Goal: Task Accomplishment & Management: Use online tool/utility

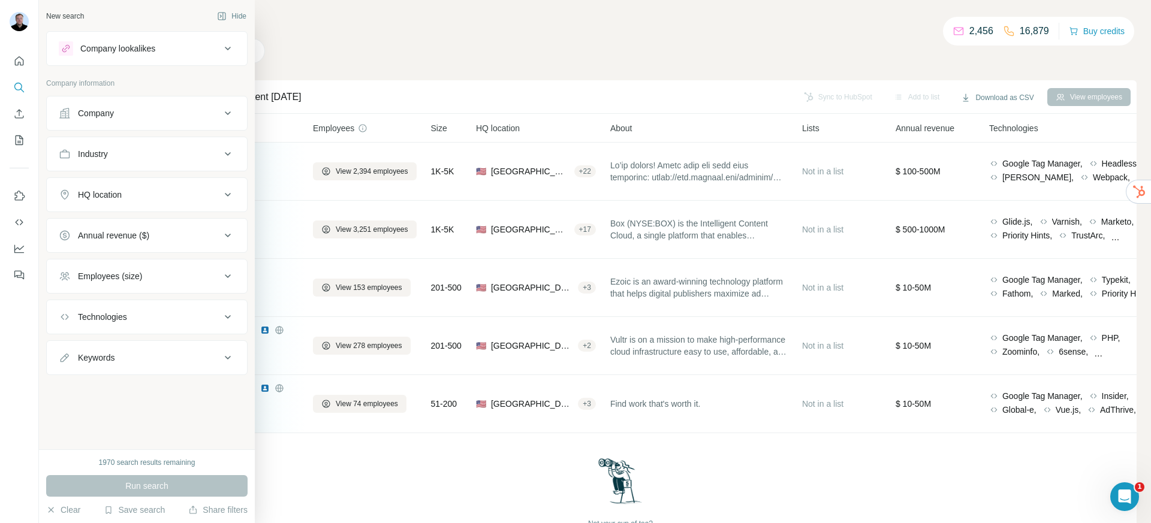
click at [113, 50] on div "Company lookalikes" at bounding box center [117, 49] width 75 height 12
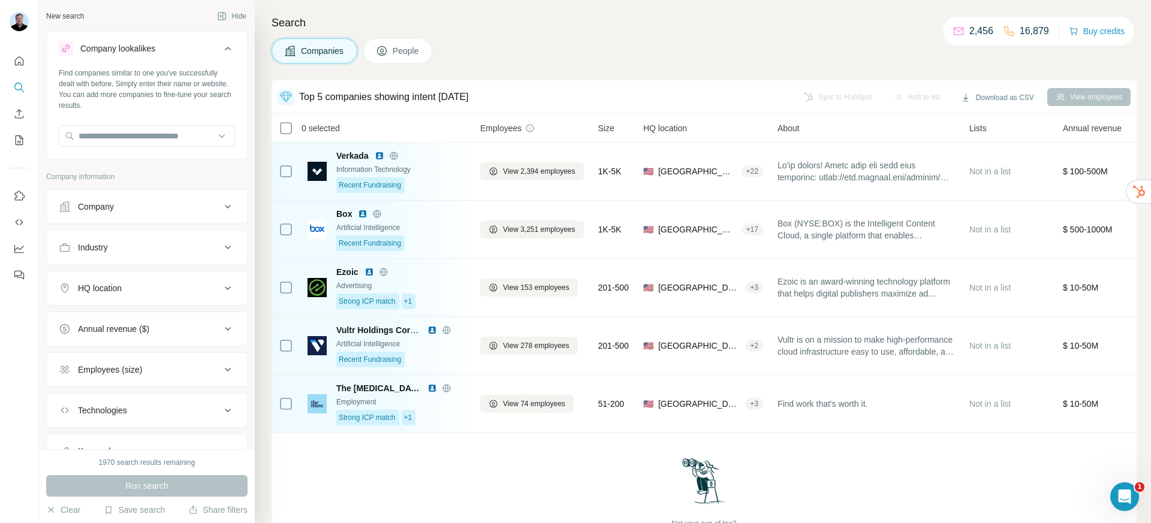
click at [114, 52] on div "Company lookalikes" at bounding box center [117, 49] width 75 height 12
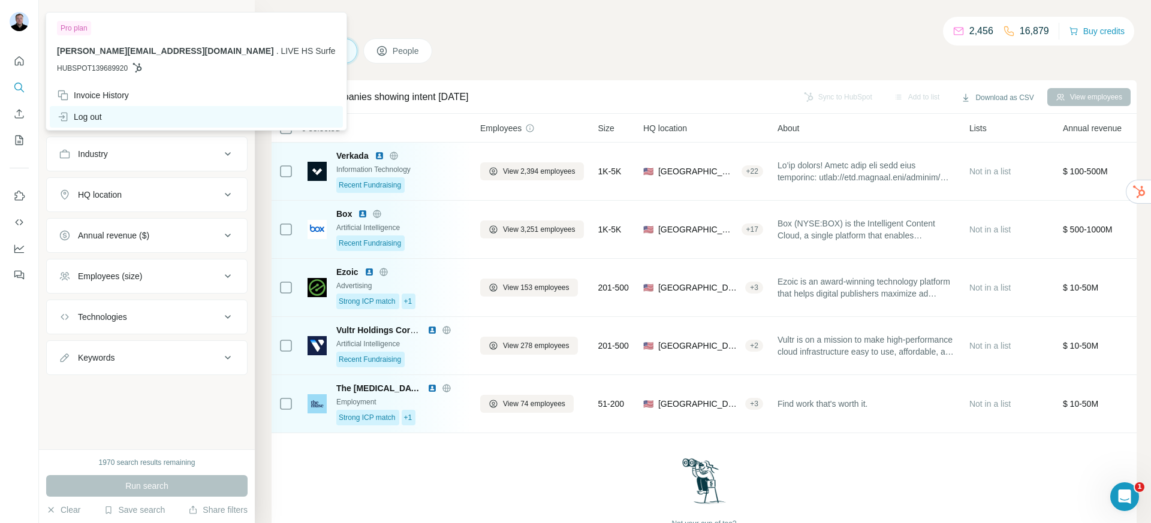
click at [83, 109] on div "Log out" at bounding box center [196, 117] width 293 height 22
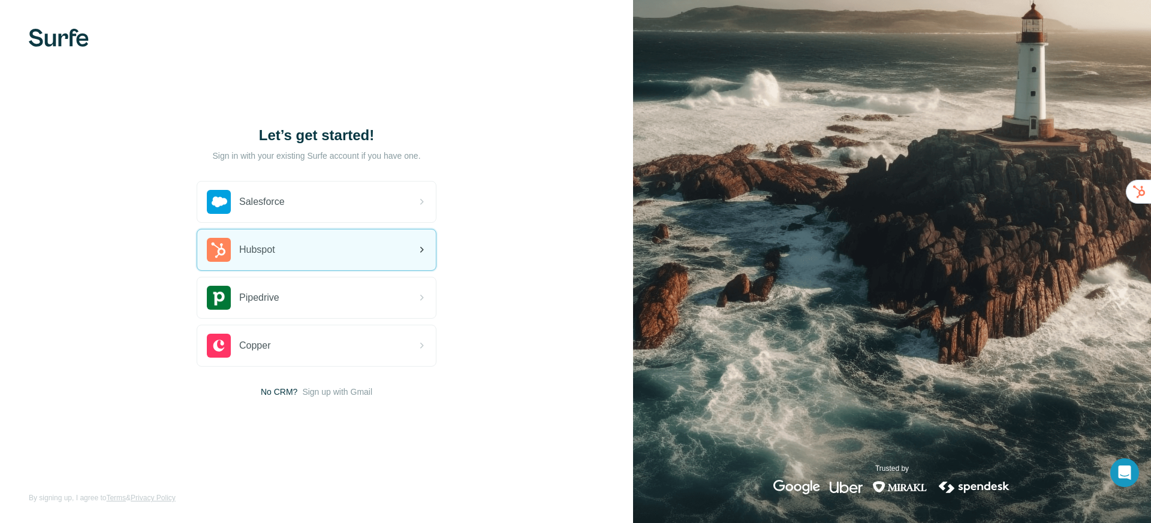
click at [308, 254] on div "Hubspot" at bounding box center [316, 250] width 239 height 41
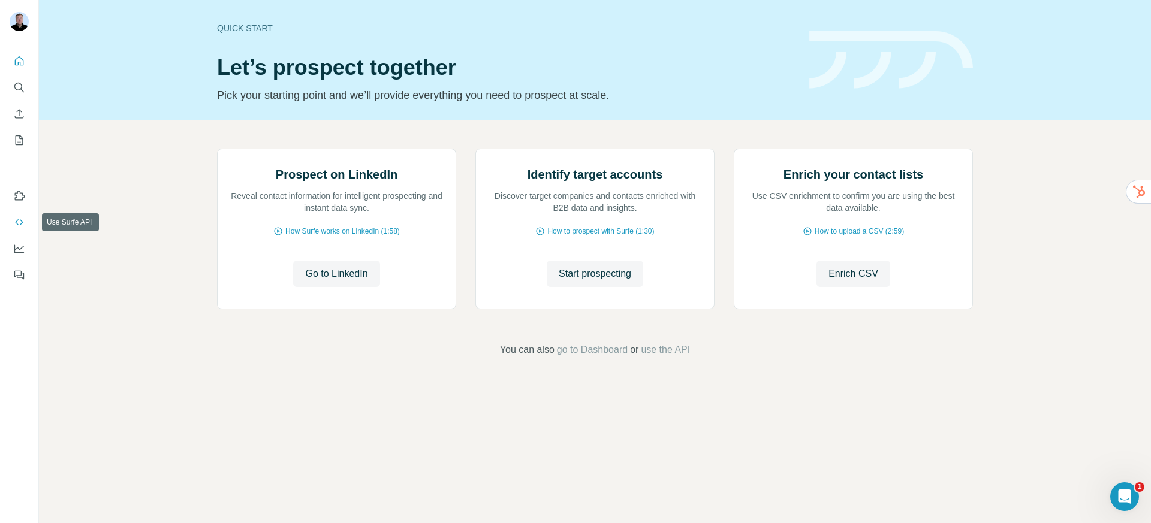
click at [17, 224] on icon "Use Surfe API" at bounding box center [19, 222] width 12 height 12
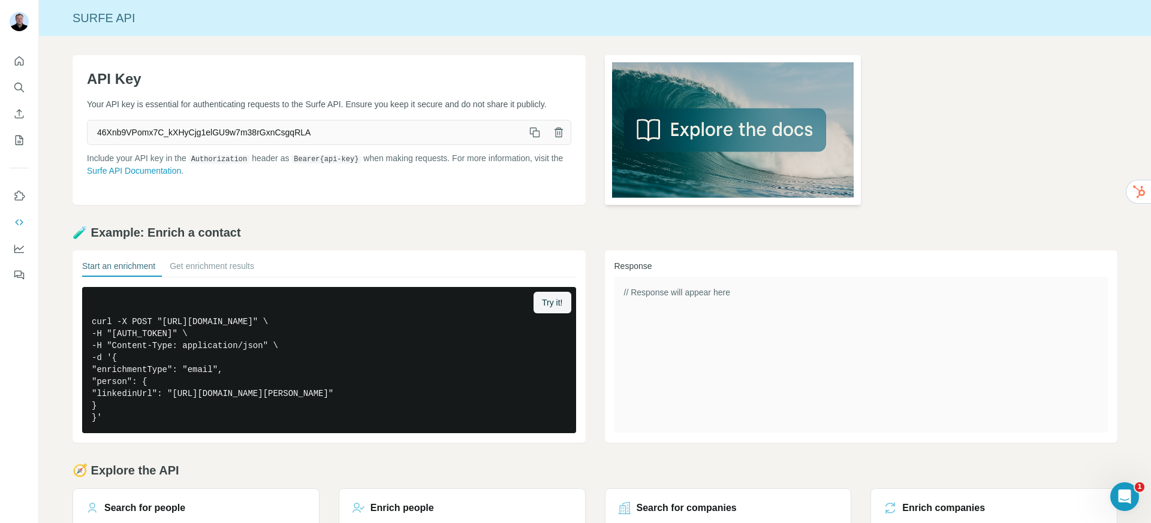
click at [710, 142] on img at bounding box center [733, 130] width 257 height 150
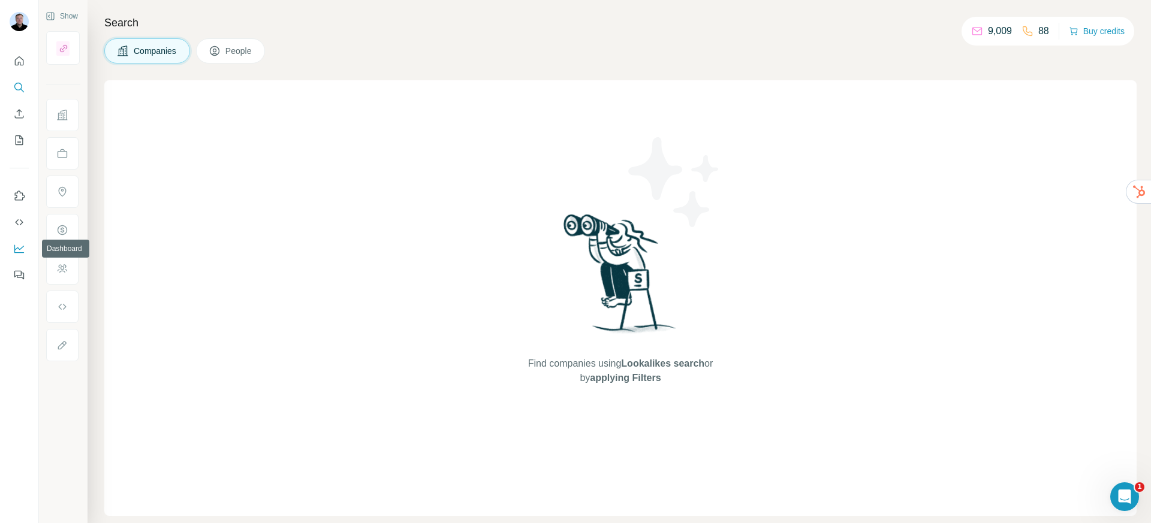
click at [20, 254] on icon "Dashboard" at bounding box center [19, 249] width 12 height 12
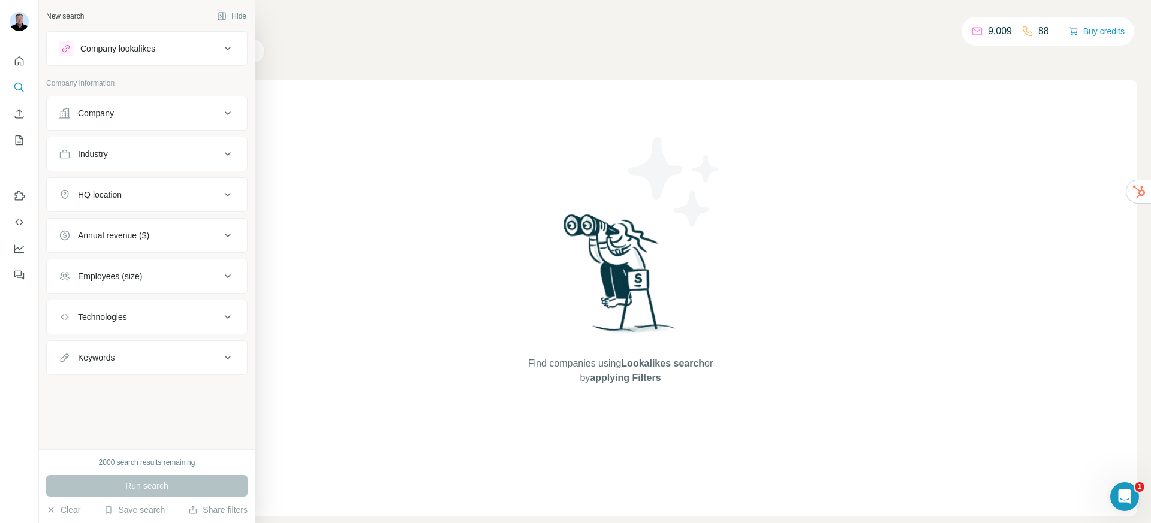
click at [138, 119] on div "Company" at bounding box center [140, 113] width 162 height 12
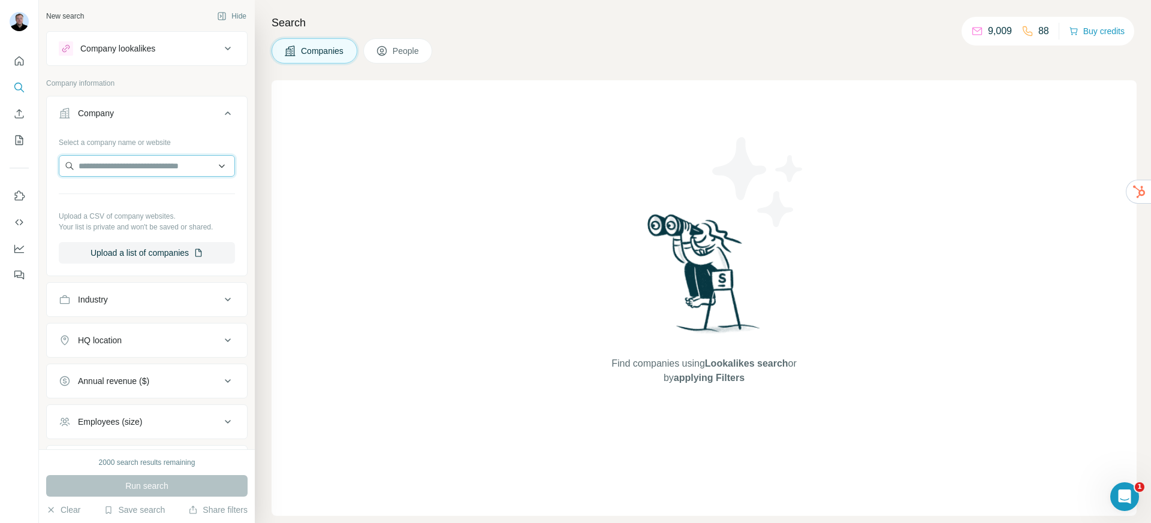
click at [152, 165] on input "text" at bounding box center [147, 166] width 176 height 22
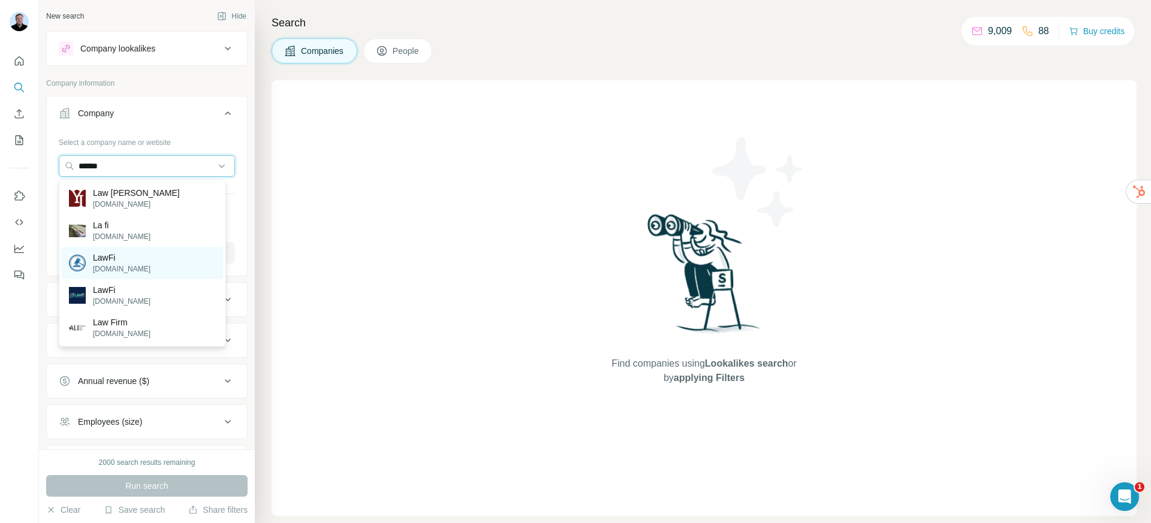
type input "******"
click at [130, 256] on div "LawFi lawfi.co" at bounding box center [142, 263] width 161 height 32
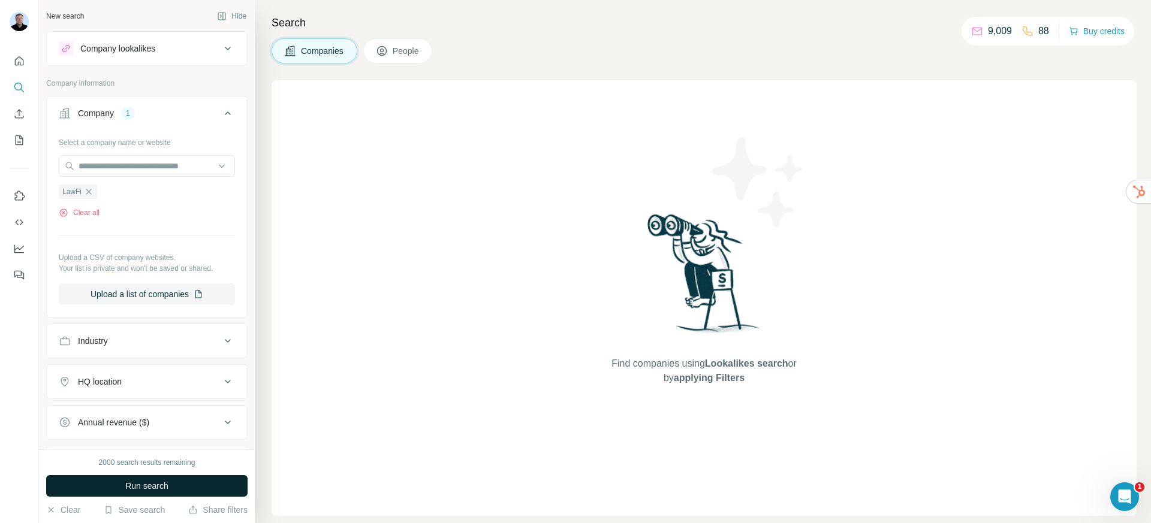
click at [140, 495] on button "Run search" at bounding box center [146, 486] width 201 height 22
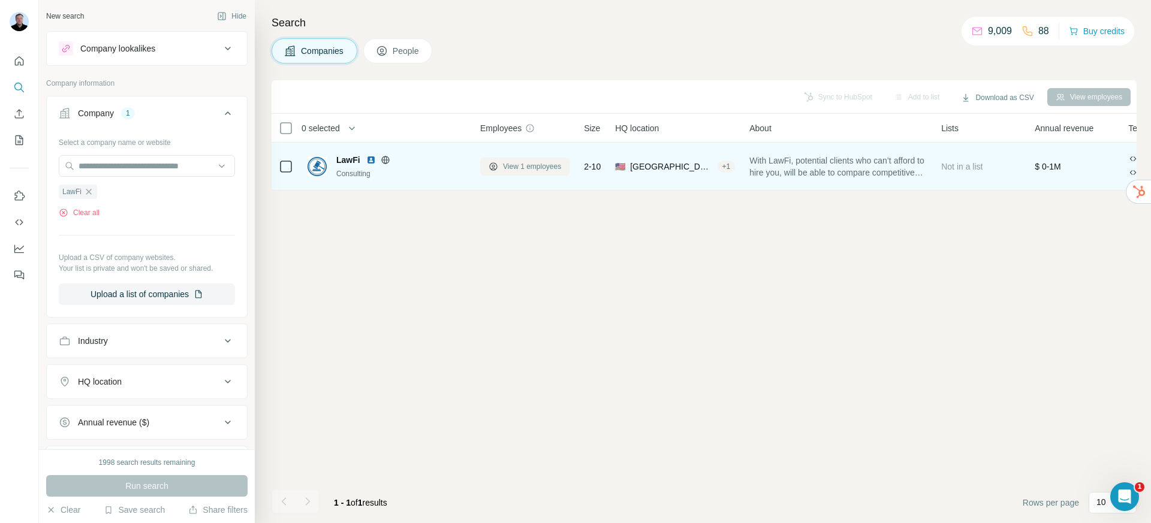
click at [511, 170] on span "View 1 employees" at bounding box center [532, 166] width 58 height 11
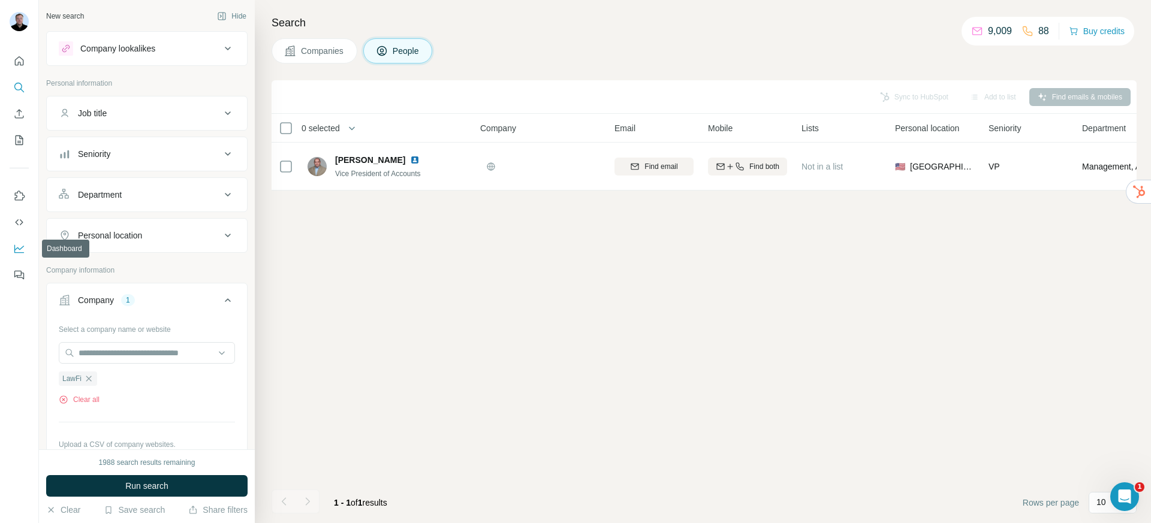
click at [19, 251] on icon "Dashboard" at bounding box center [19, 249] width 12 height 12
click at [17, 224] on icon "Use Surfe API" at bounding box center [19, 222] width 8 height 6
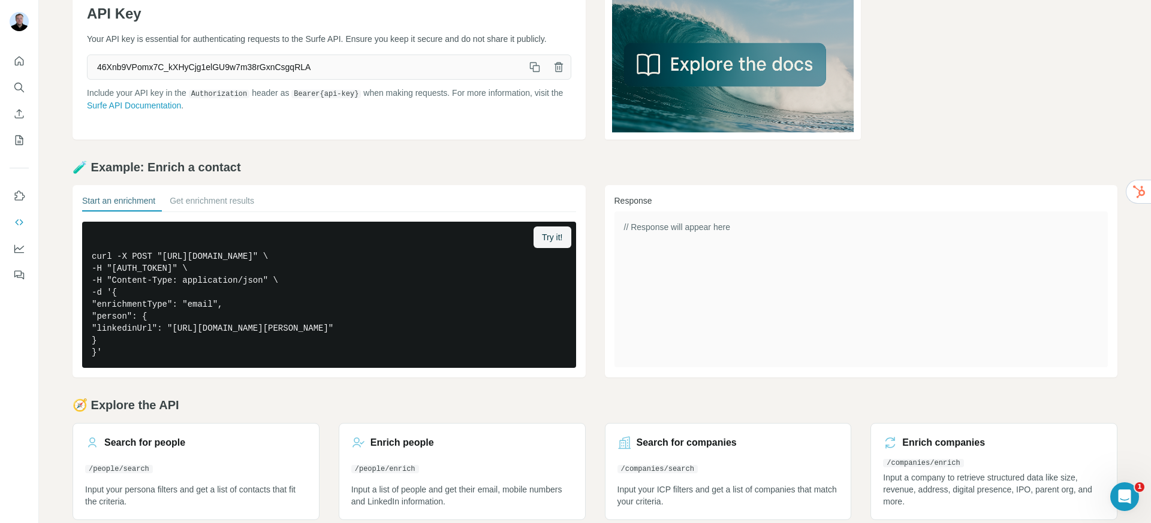
scroll to position [82, 0]
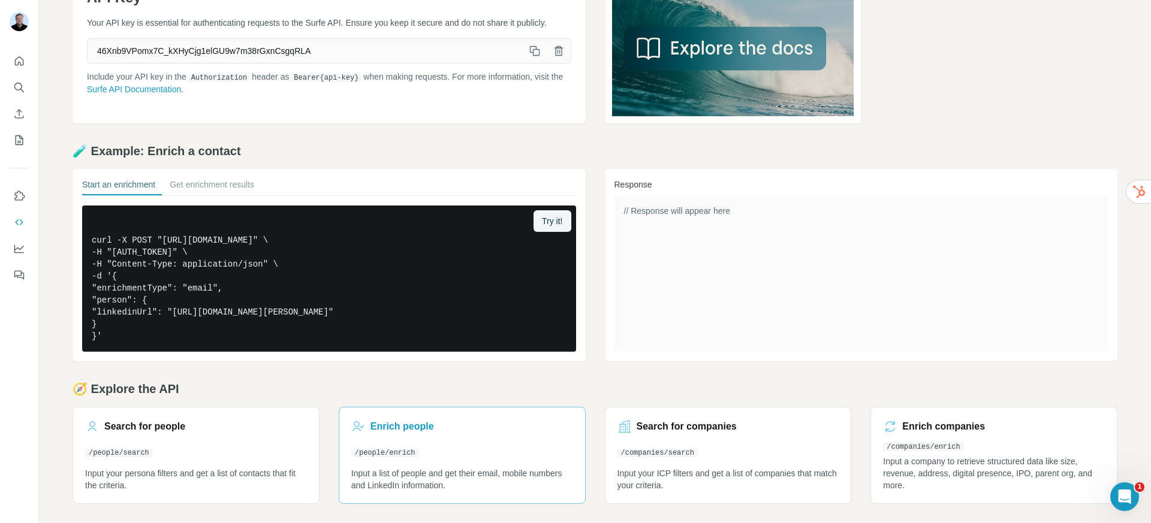
click at [461, 439] on link "Enrich people /people/enrich Input a list of people and get their email, mobile…" at bounding box center [462, 455] width 247 height 97
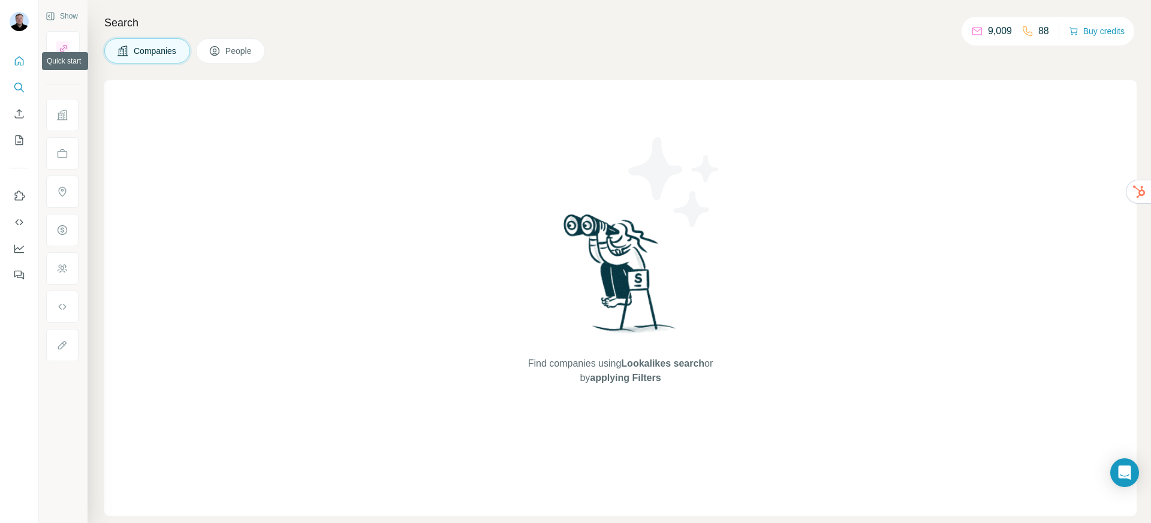
click at [22, 60] on icon "Quick start" at bounding box center [19, 61] width 12 height 12
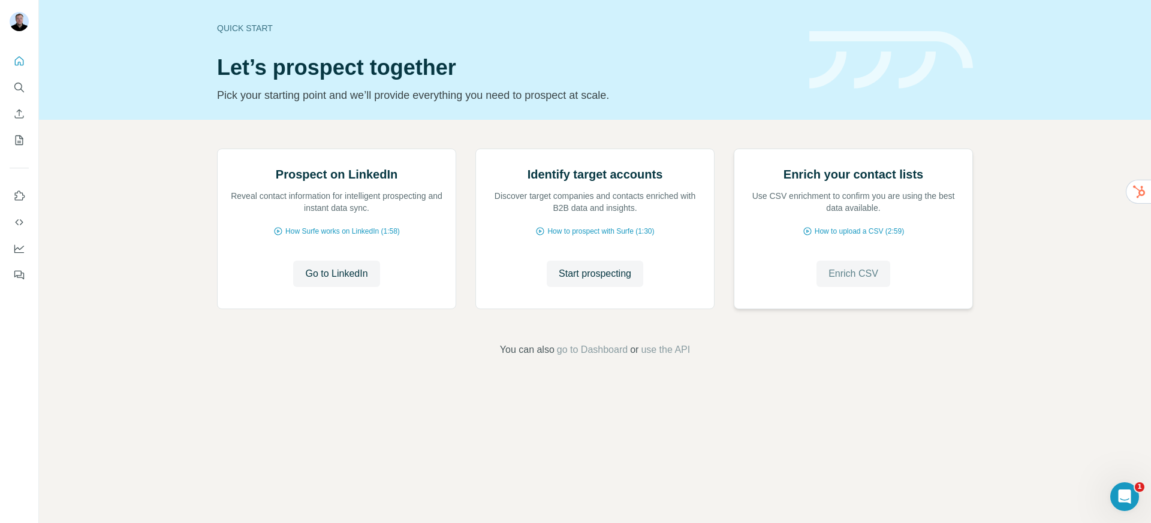
click at [860, 281] on span "Enrich CSV" at bounding box center [854, 274] width 50 height 14
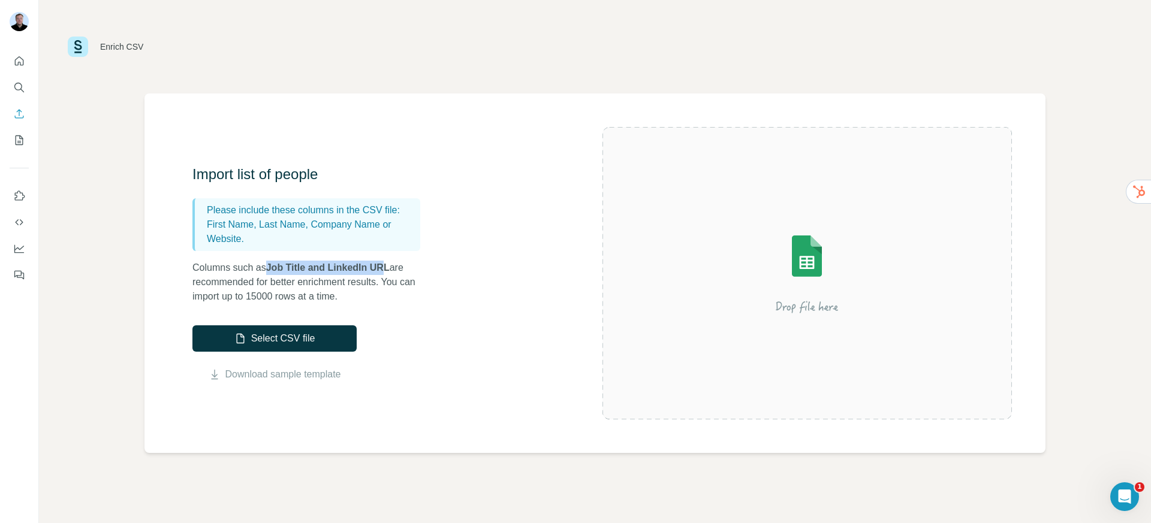
drag, startPoint x: 273, startPoint y: 263, endPoint x: 388, endPoint y: 272, distance: 114.9
click at [388, 272] on span "Job Title and LinkedIn URL" at bounding box center [328, 268] width 124 height 10
drag, startPoint x: 206, startPoint y: 223, endPoint x: 252, endPoint y: 223, distance: 46.2
click at [215, 223] on p "First Name, Last Name, Company Name or Website." at bounding box center [311, 232] width 209 height 29
drag, startPoint x: 273, startPoint y: 225, endPoint x: 332, endPoint y: 230, distance: 59.0
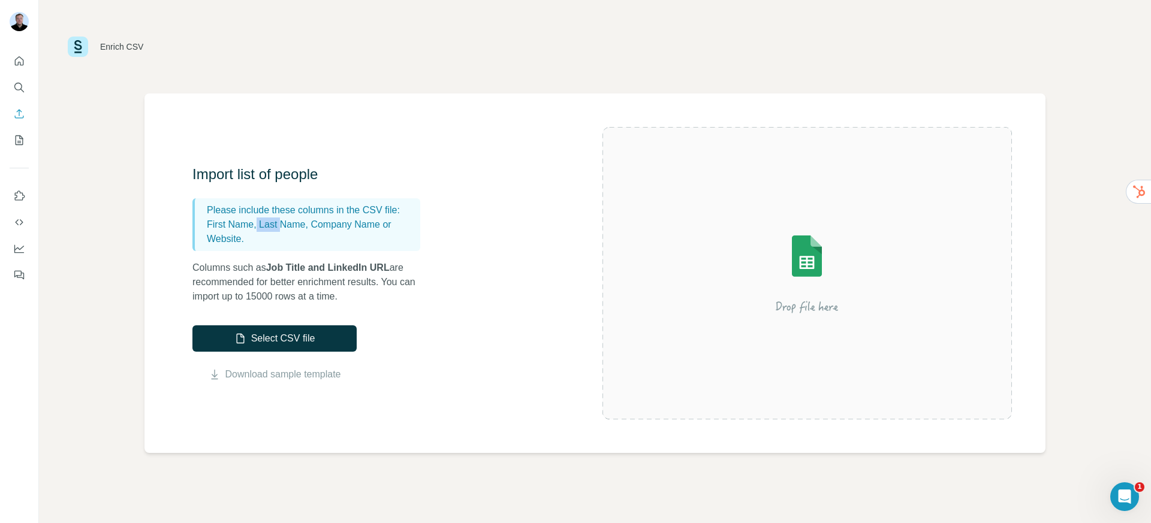
click at [287, 229] on p "First Name, Last Name, Company Name or Website." at bounding box center [311, 232] width 209 height 29
drag, startPoint x: 320, startPoint y: 223, endPoint x: 390, endPoint y: 225, distance: 69.6
click at [390, 225] on p "First Name, Last Name, Company Name or Website." at bounding box center [311, 232] width 209 height 29
drag, startPoint x: 248, startPoint y: 237, endPoint x: 229, endPoint y: 238, distance: 19.2
click at [229, 238] on p "First Name, Last Name, Company Name or Website." at bounding box center [311, 232] width 209 height 29
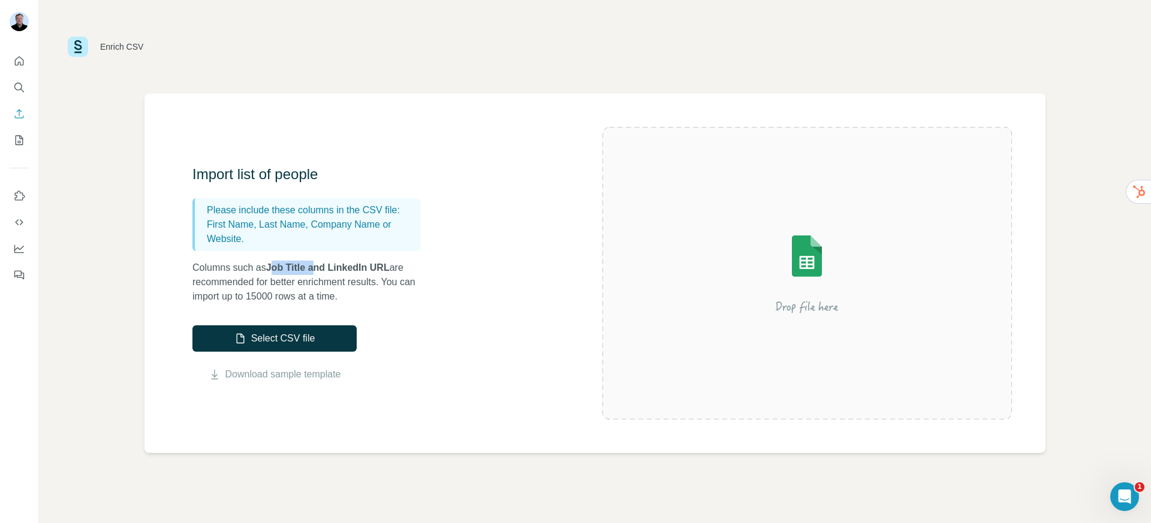
drag, startPoint x: 277, startPoint y: 269, endPoint x: 319, endPoint y: 271, distance: 42.0
click at [319, 271] on span "Job Title and LinkedIn URL" at bounding box center [328, 268] width 124 height 10
drag, startPoint x: 333, startPoint y: 268, endPoint x: 393, endPoint y: 270, distance: 60.6
click at [390, 270] on span "Job Title and LinkedIn URL" at bounding box center [328, 268] width 124 height 10
drag, startPoint x: 195, startPoint y: 222, endPoint x: 391, endPoint y: 239, distance: 196.2
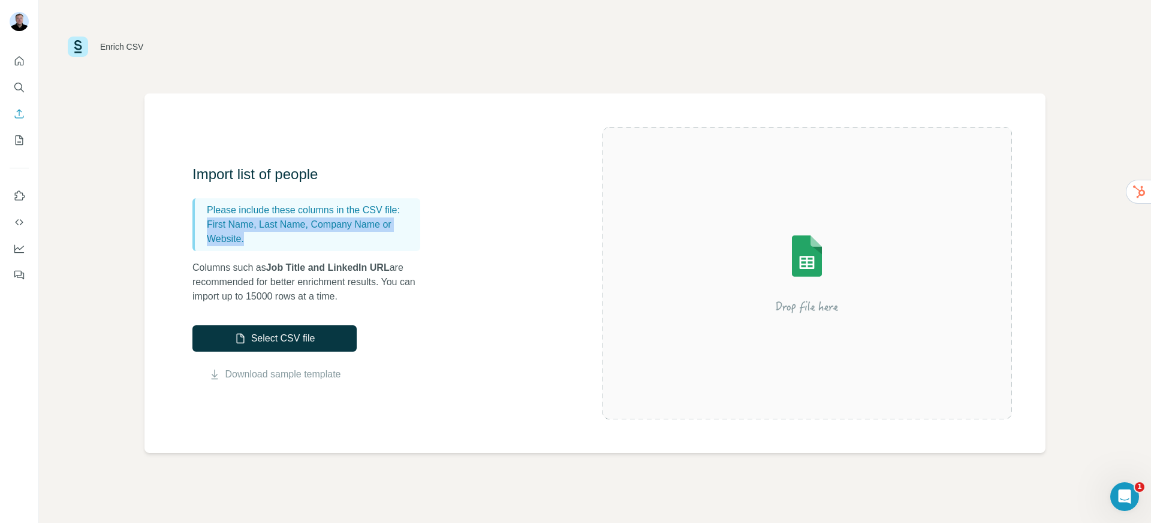
click at [391, 239] on div "Please include these columns in the CSV file: First Name, Last Name, Company Na…" at bounding box center [306, 224] width 228 height 53
click at [316, 227] on p "First Name, Last Name, Company Name or Website." at bounding box center [311, 232] width 209 height 29
drag, startPoint x: 316, startPoint y: 227, endPoint x: 397, endPoint y: 235, distance: 81.4
click at [397, 235] on p "First Name, Last Name, Company Name or Website." at bounding box center [311, 232] width 209 height 29
drag, startPoint x: 336, startPoint y: 268, endPoint x: 396, endPoint y: 266, distance: 60.6
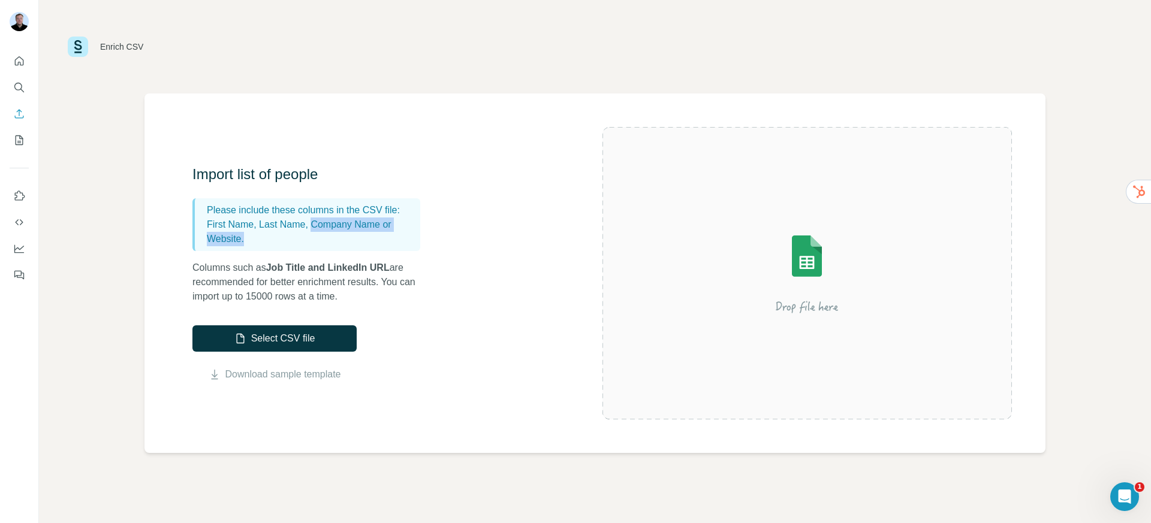
click at [390, 266] on span "Job Title and LinkedIn URL" at bounding box center [328, 268] width 124 height 10
click at [280, 343] on button "Select CSV file" at bounding box center [274, 339] width 164 height 26
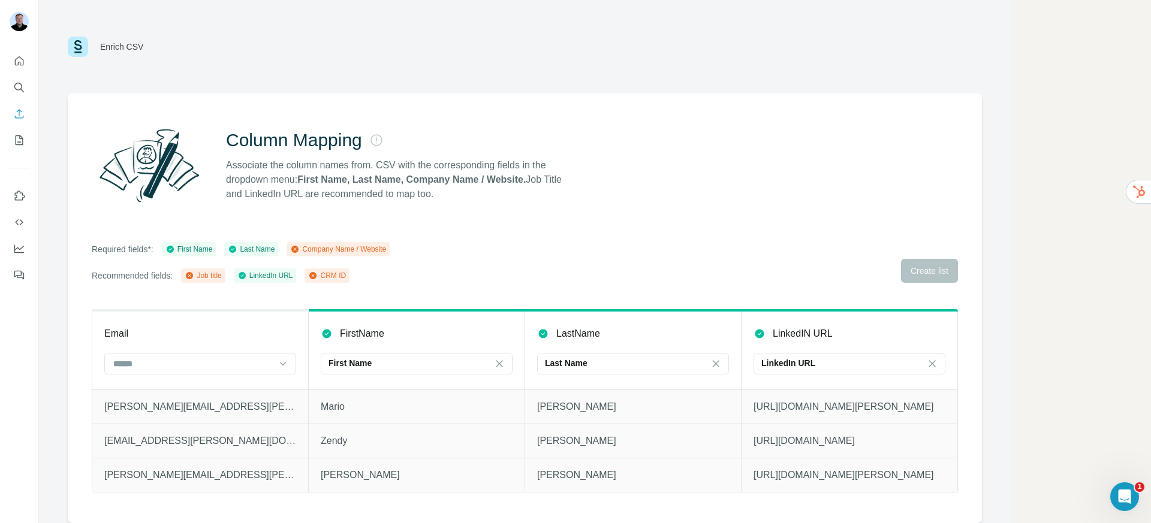
click at [405, 251] on div "Required fields*: First Name Last Name Company Name / Website Recommended field…" at bounding box center [525, 262] width 866 height 41
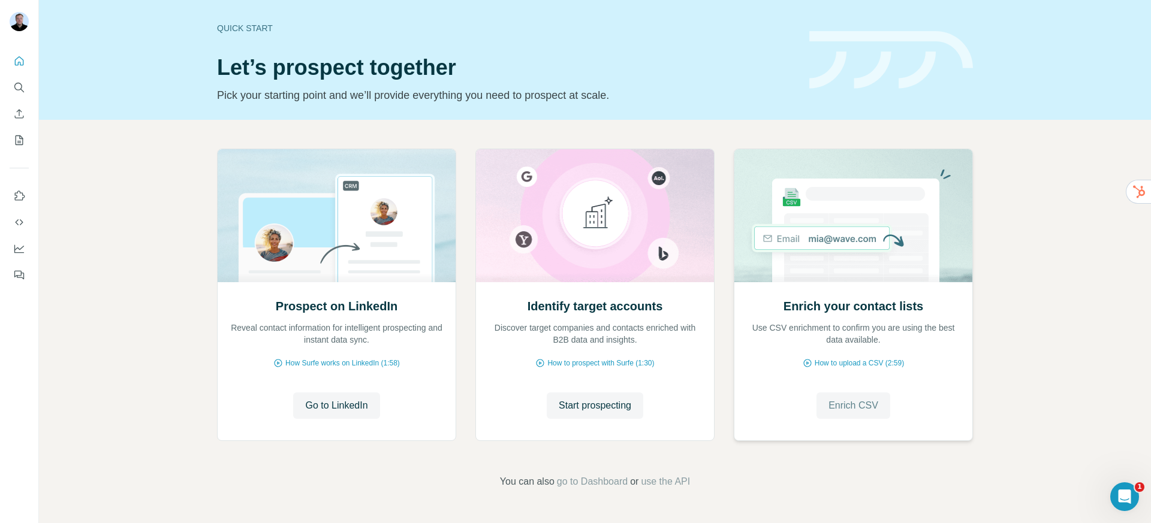
click at [849, 401] on span "Enrich CSV" at bounding box center [854, 406] width 50 height 14
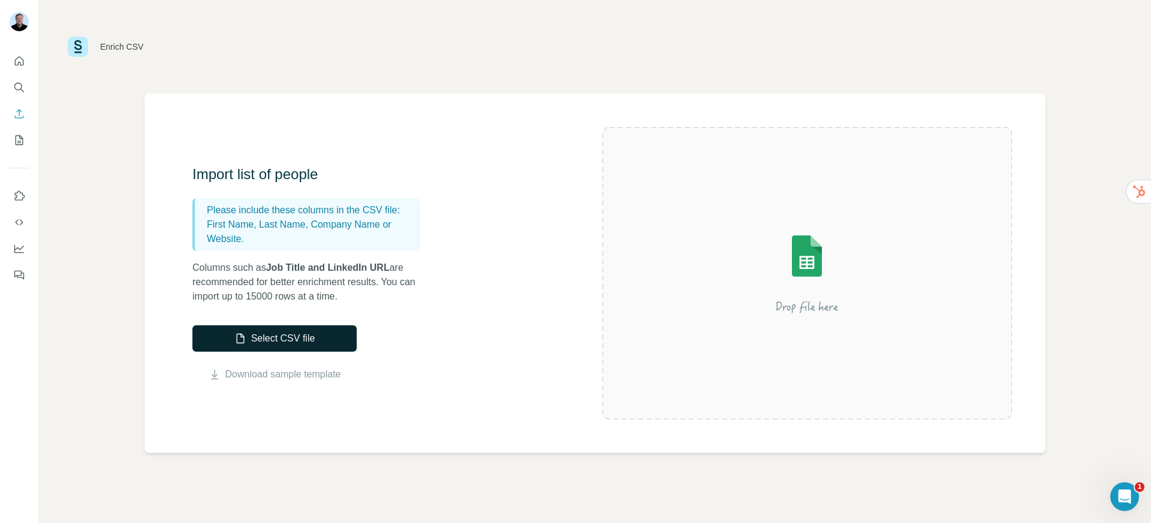
click at [307, 343] on button "Select CSV file" at bounding box center [274, 339] width 164 height 26
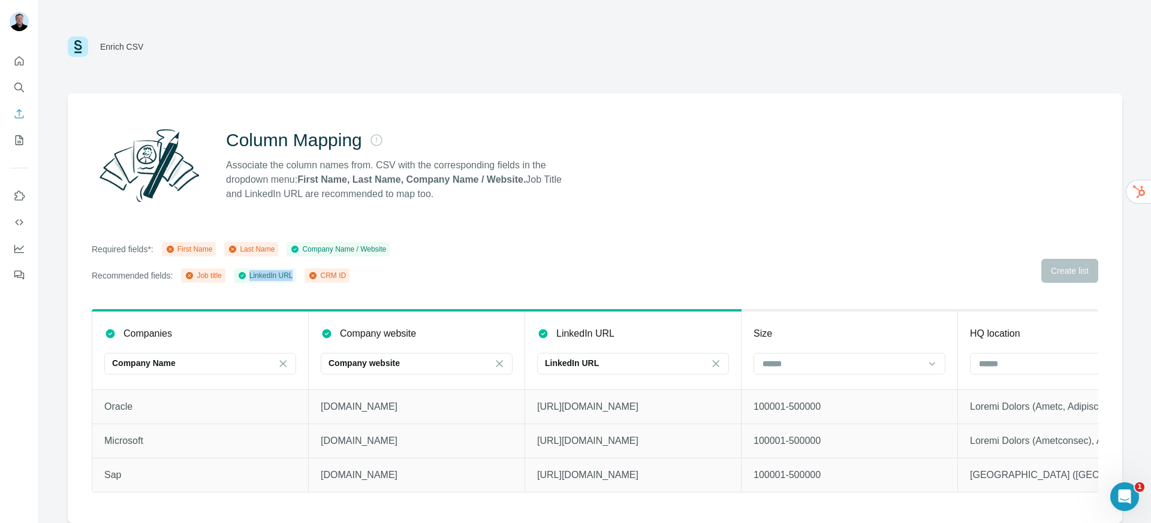
drag, startPoint x: 203, startPoint y: 281, endPoint x: 365, endPoint y: 278, distance: 161.9
click at [365, 278] on div "Recommended fields: Job title LinkedIn URL CRM ID" at bounding box center [241, 276] width 298 height 14
click at [180, 231] on div "Column Mapping Associate the column names from. CSV with the corresponding fiel…" at bounding box center [595, 309] width 1055 height 430
drag, startPoint x: 168, startPoint y: 246, endPoint x: 423, endPoint y: 251, distance: 254.9
click at [423, 251] on div "Required fields*: First Name Last Name Company Name / Website Recommended field…" at bounding box center [595, 262] width 1007 height 41
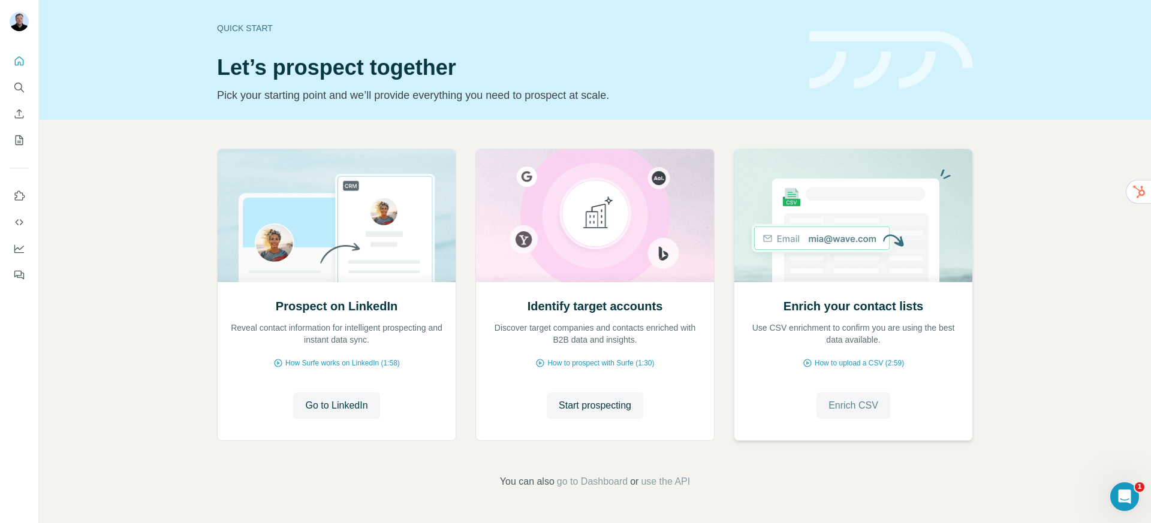
click at [847, 408] on span "Enrich CSV" at bounding box center [854, 406] width 50 height 14
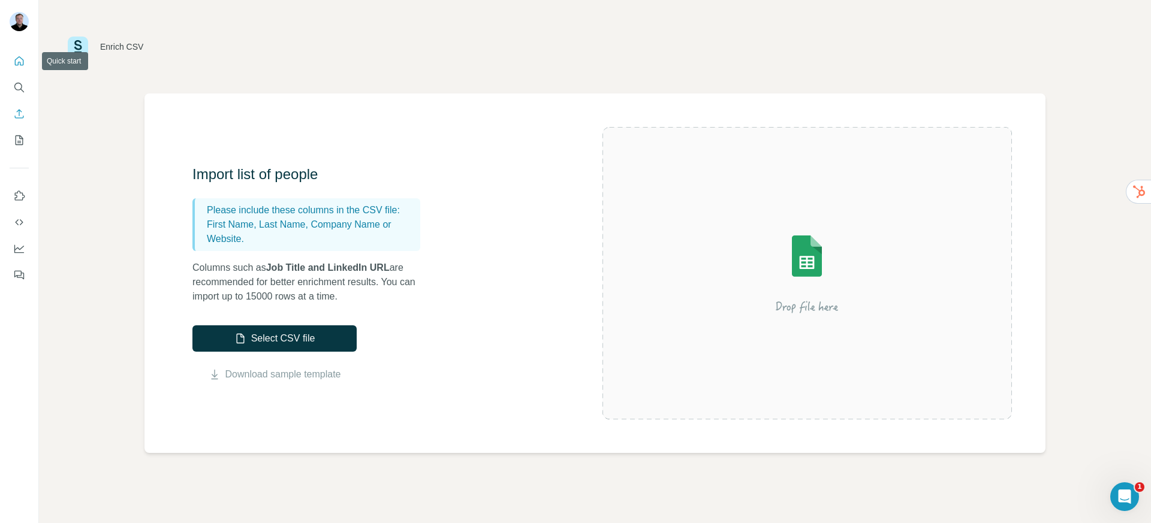
click at [20, 63] on icon "Quick start" at bounding box center [19, 60] width 9 height 9
